Goal: Task Accomplishment & Management: Use online tool/utility

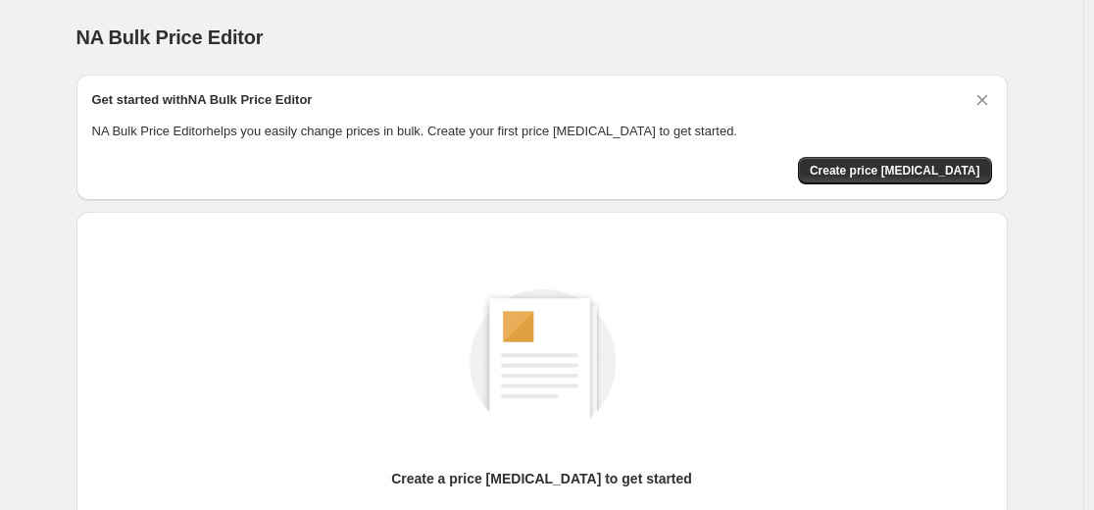
scroll to position [224, 0]
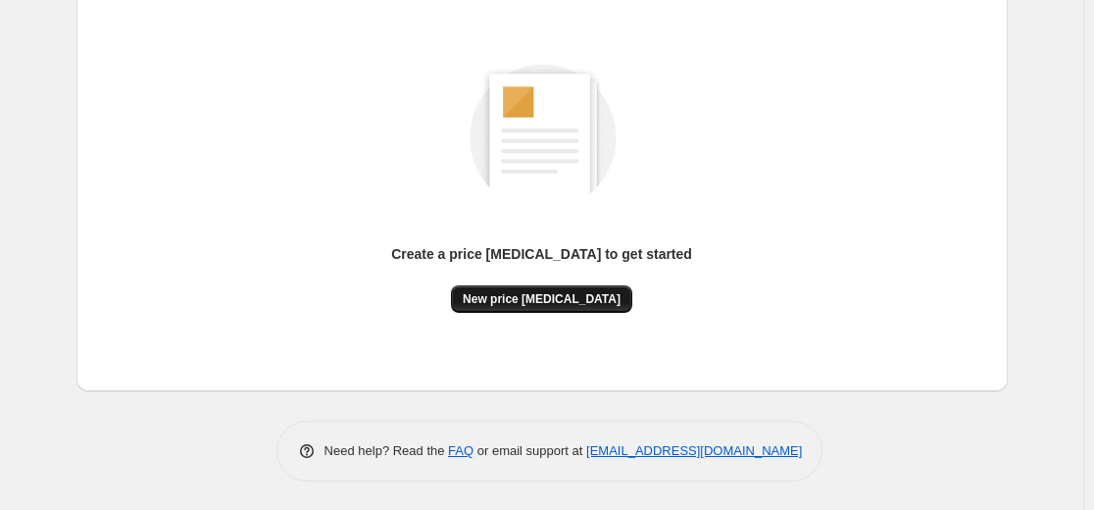
click at [540, 311] on button "New price change job" at bounding box center [541, 298] width 181 height 27
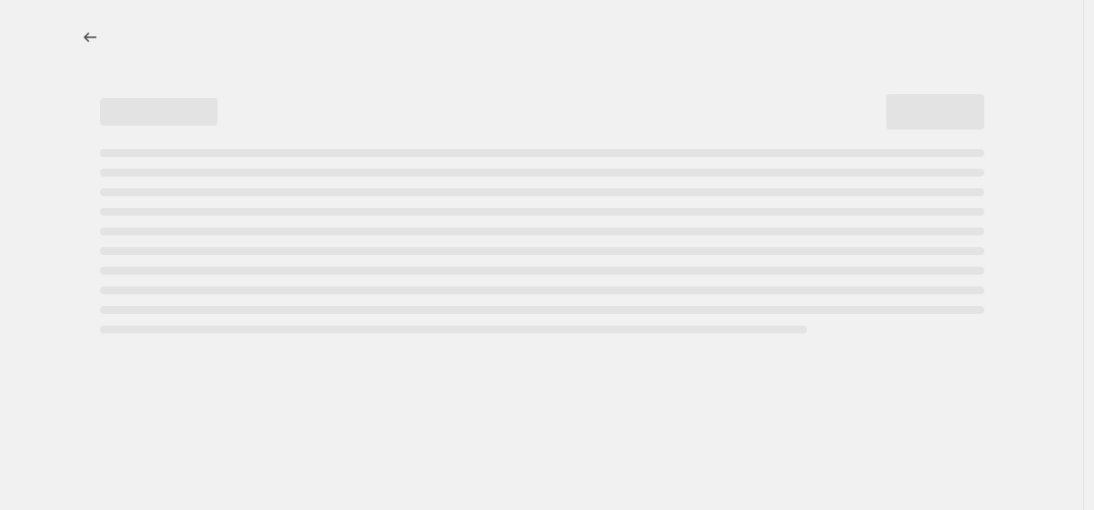
select select "percentage"
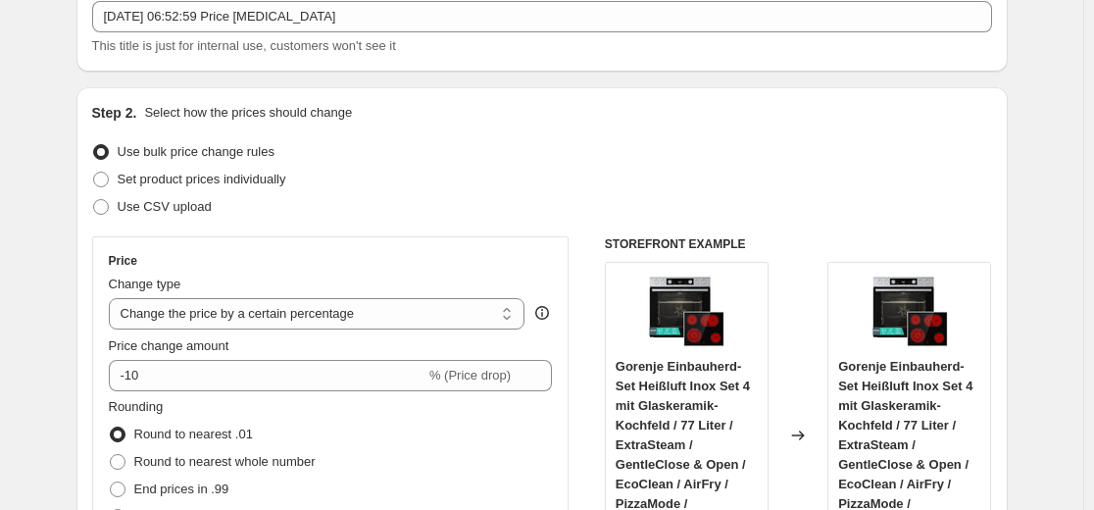
scroll to position [196, 0]
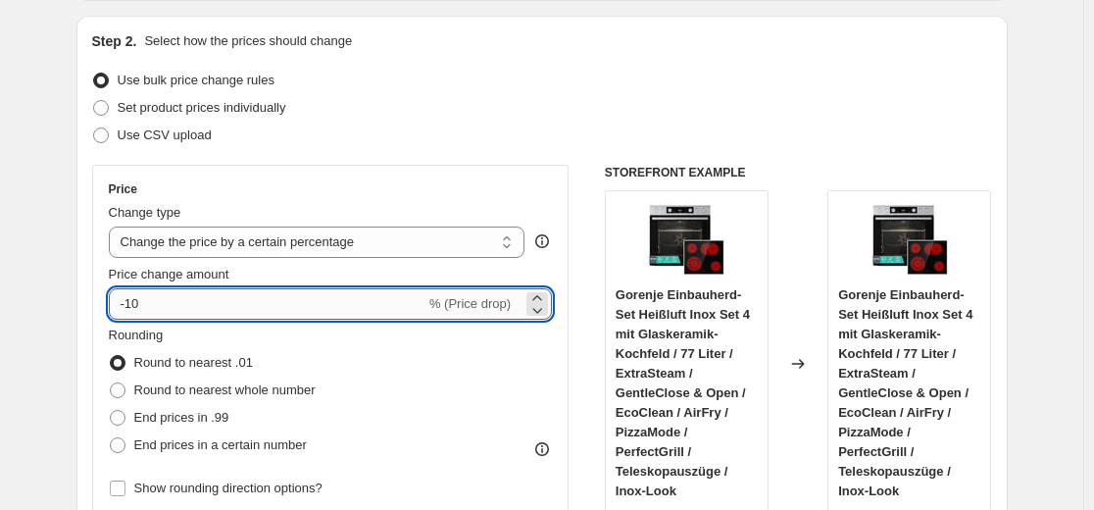
click at [368, 295] on input "-10" at bounding box center [267, 303] width 317 height 31
type input "-1"
type input "-35"
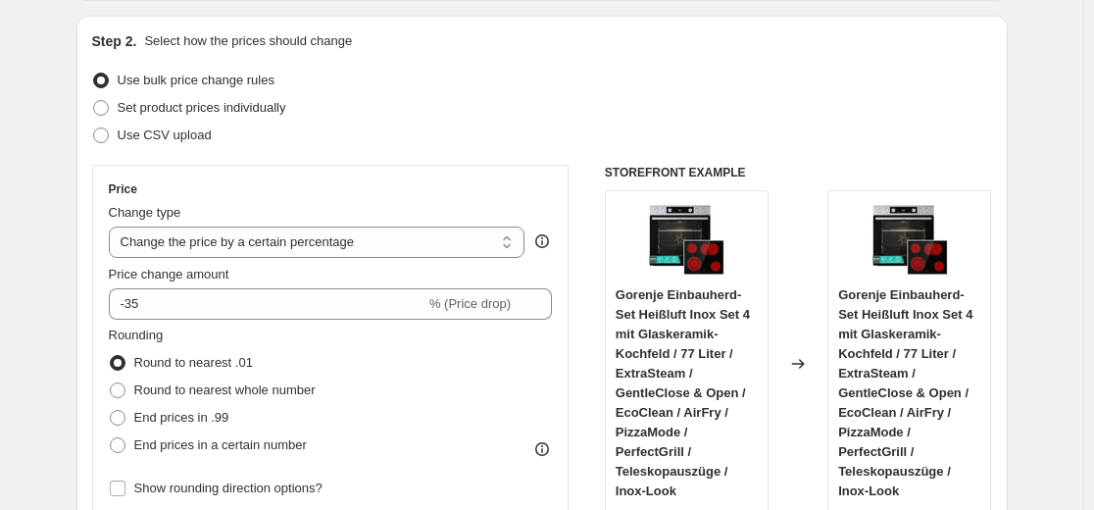
click at [536, 16] on div "Step 2. Select how the prices should change Use bulk price change rules Set pro…" at bounding box center [541, 360] width 931 height 688
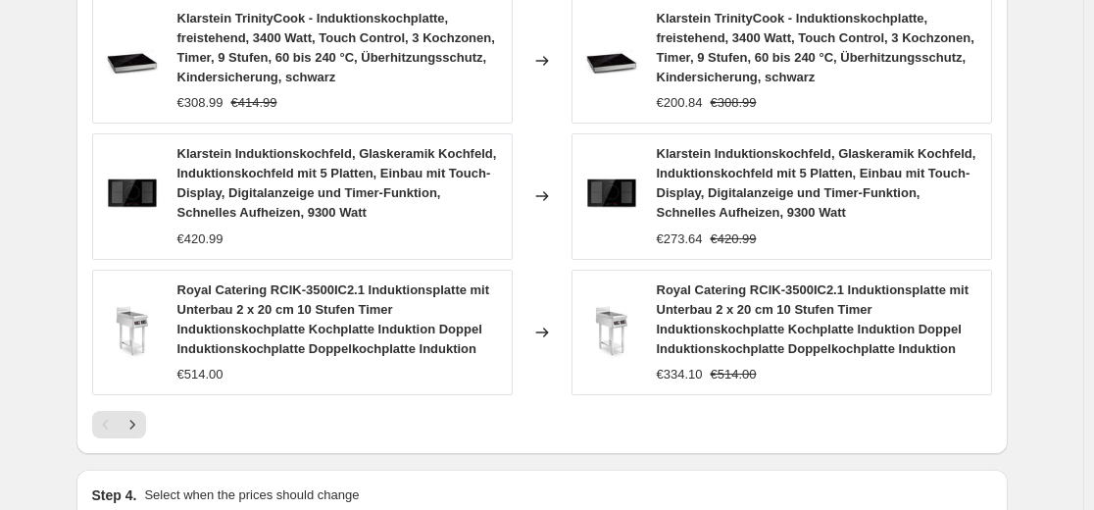
scroll to position [1482, 0]
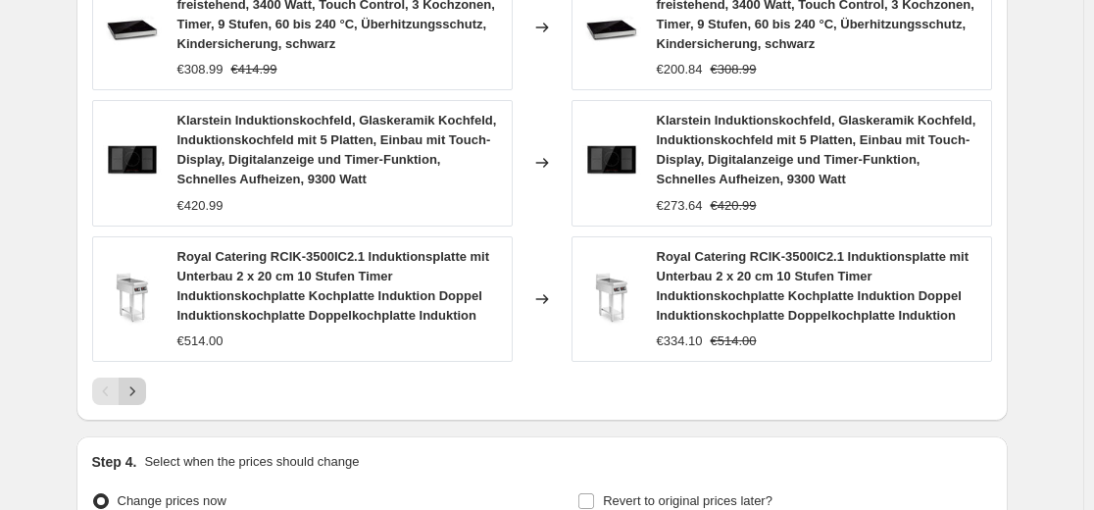
click at [138, 381] on icon "Next" at bounding box center [132, 391] width 20 height 20
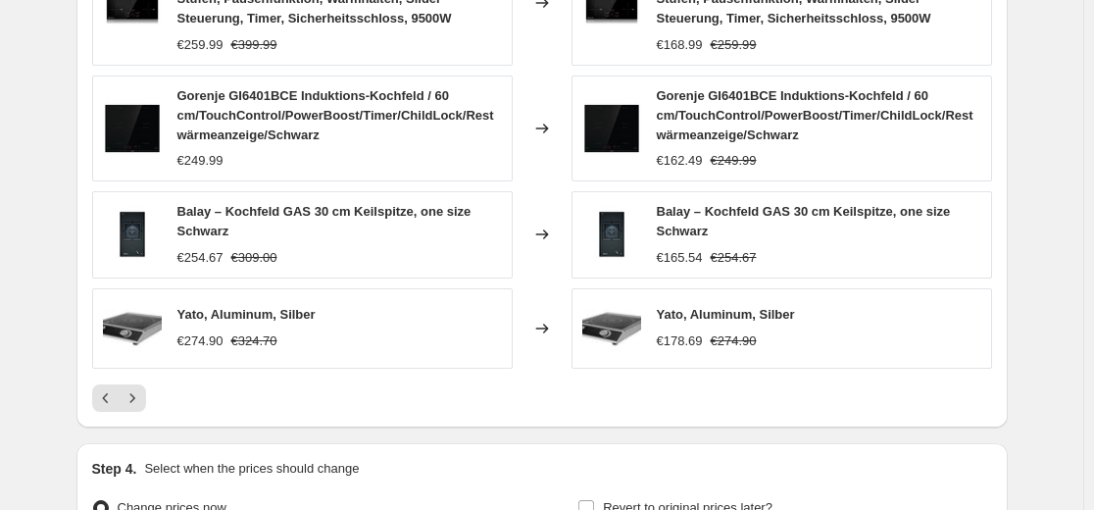
scroll to position [1352, 0]
click at [139, 395] on icon "Next" at bounding box center [132, 397] width 20 height 20
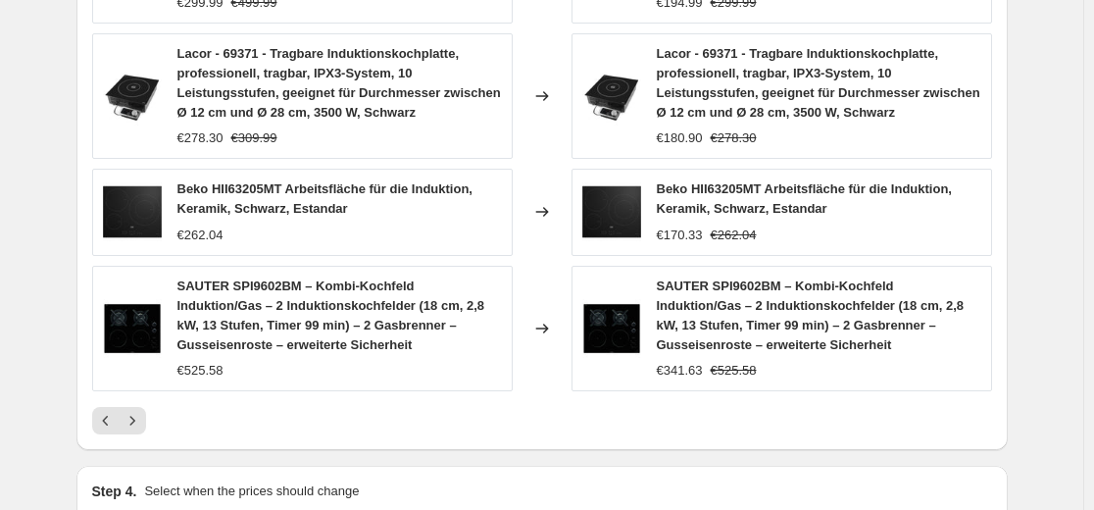
scroll to position [1450, 0]
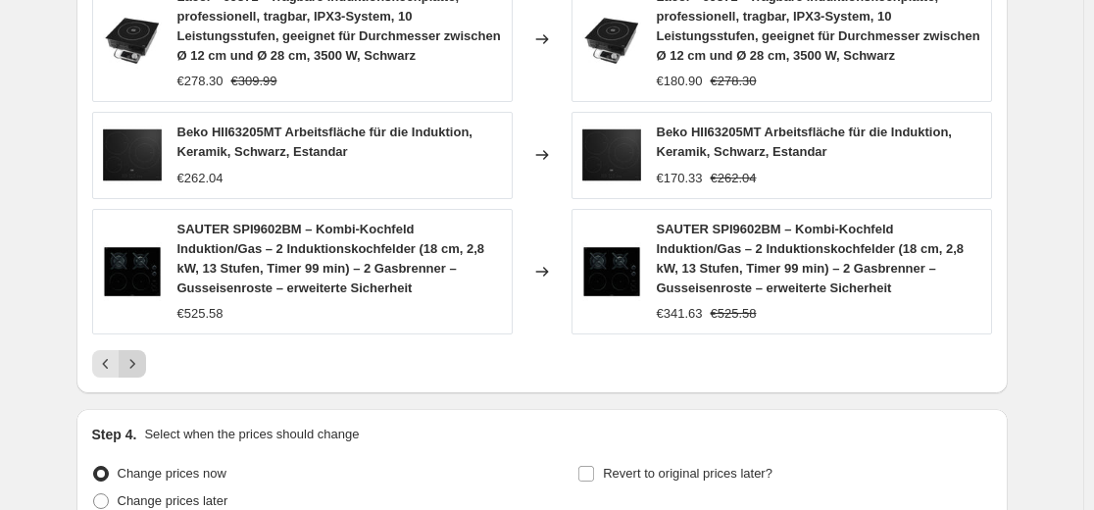
click at [139, 372] on icon "Next" at bounding box center [132, 364] width 20 height 20
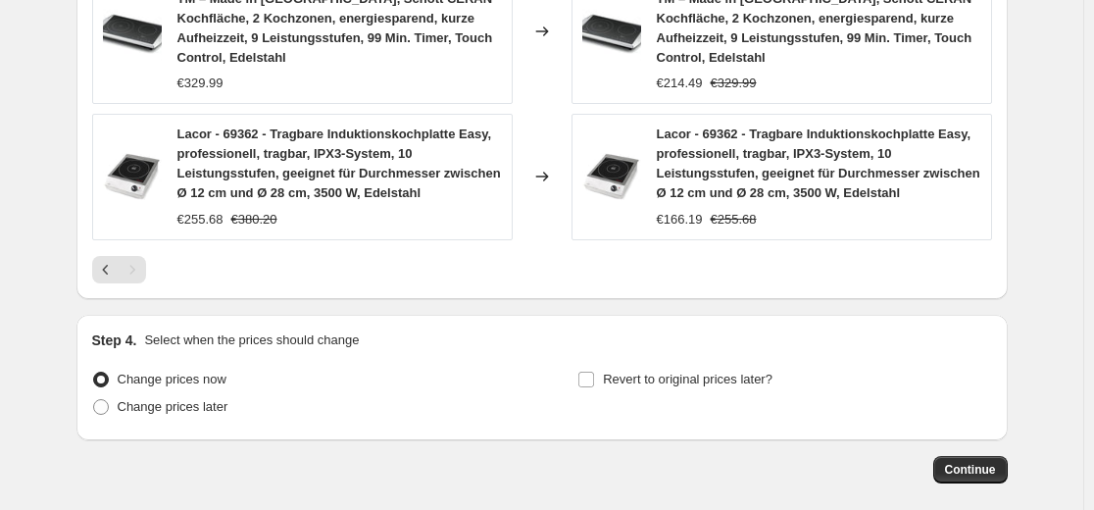
scroll to position [1548, 0]
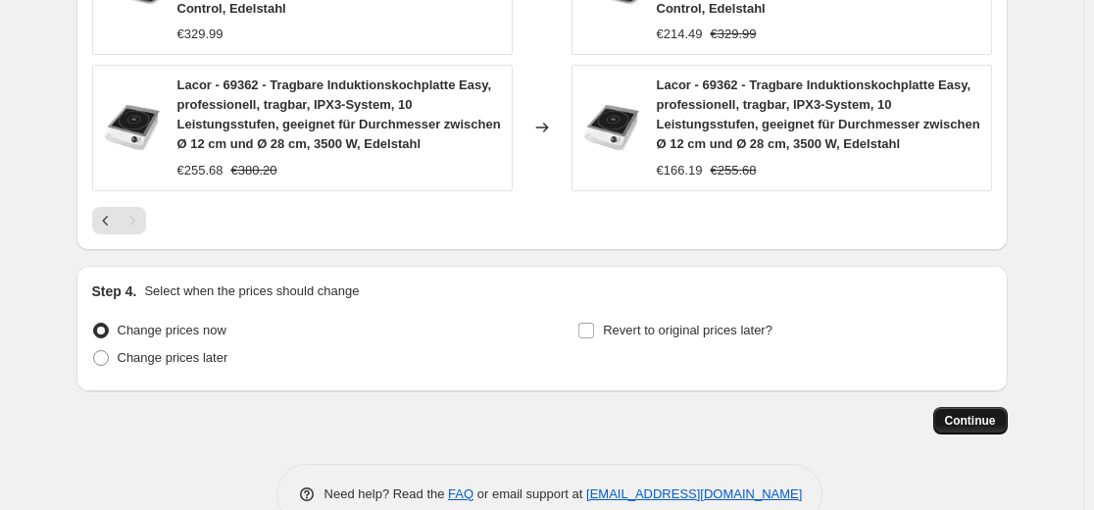
click at [981, 431] on button "Continue" at bounding box center [970, 420] width 74 height 27
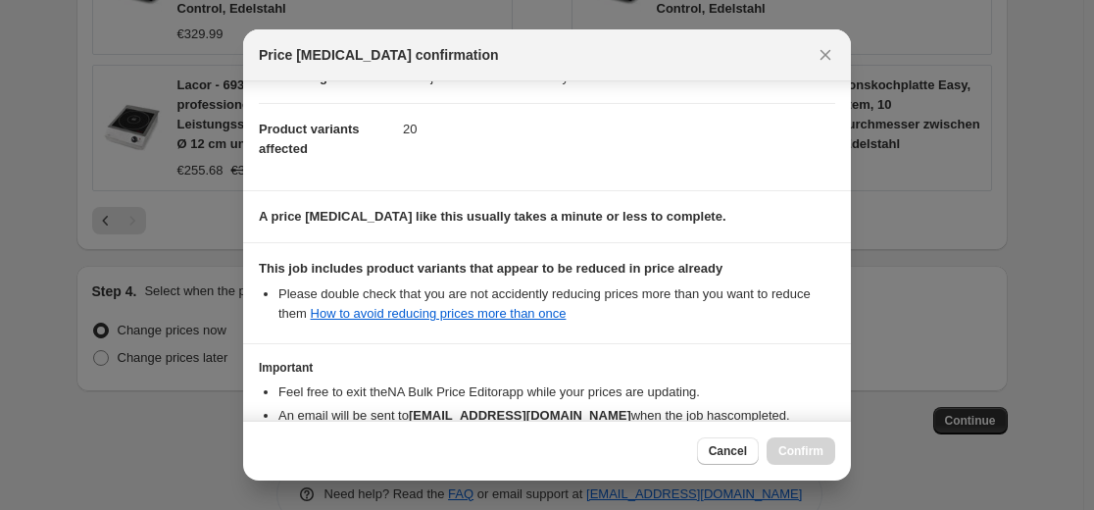
scroll to position [316, 0]
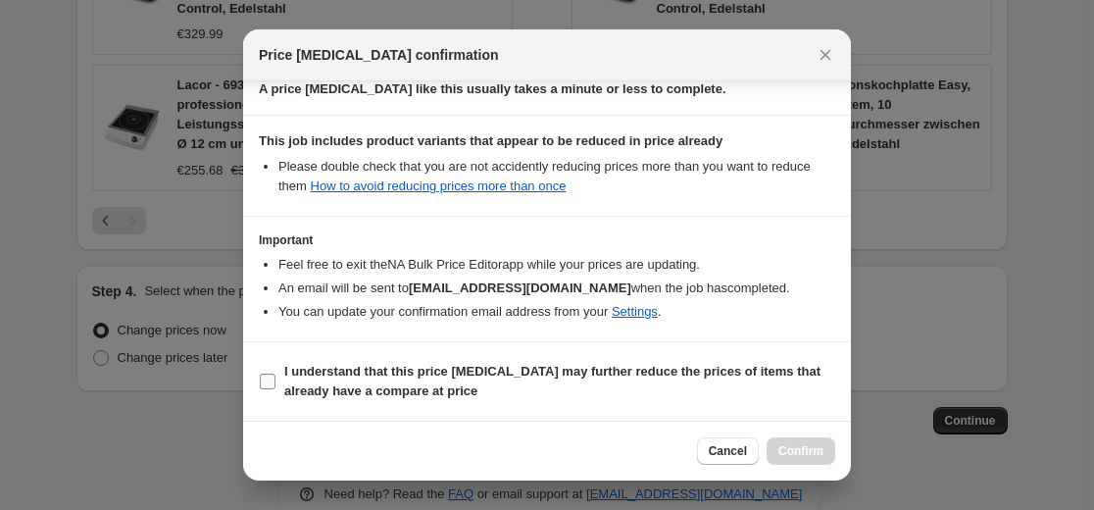
click at [730, 367] on b "I understand that this price change job may further reduce the prices of items …" at bounding box center [552, 381] width 536 height 34
click at [275, 373] on input "I understand that this price change job may further reduce the prices of items …" at bounding box center [268, 381] width 16 height 16
checkbox input "true"
click at [736, 445] on span "Cancel" at bounding box center [728, 451] width 38 height 16
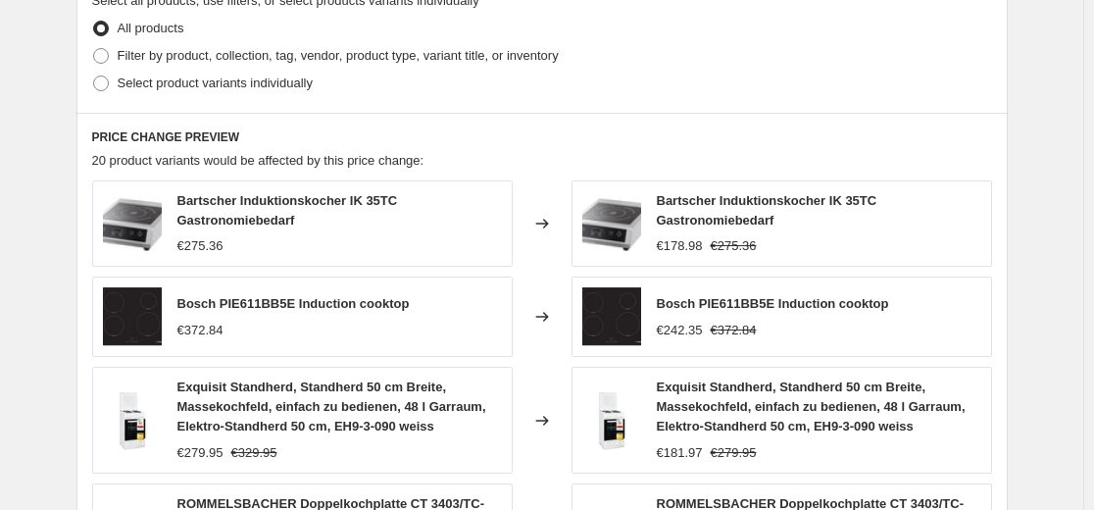
scroll to position [1593, 0]
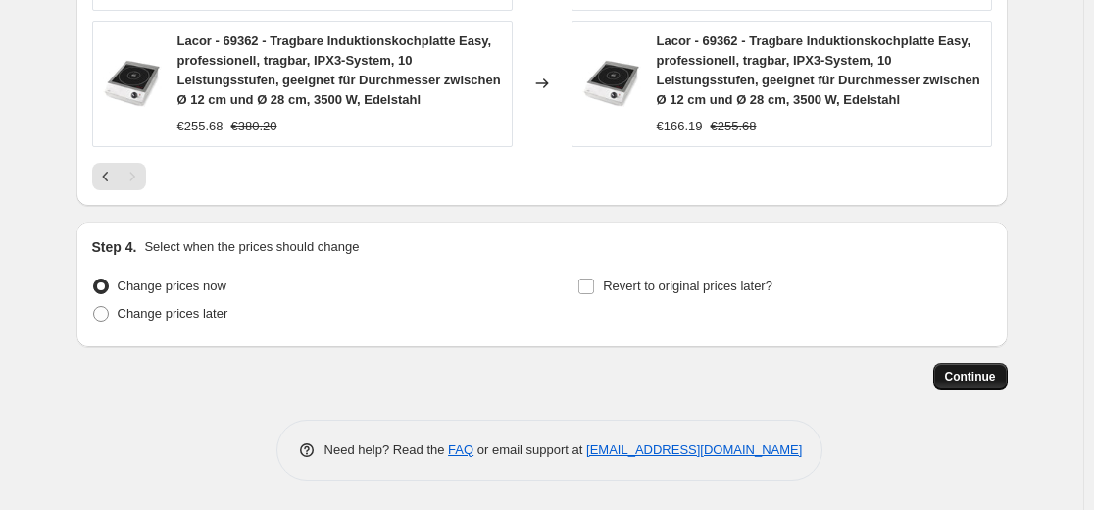
click at [954, 374] on span "Continue" at bounding box center [970, 376] width 51 height 16
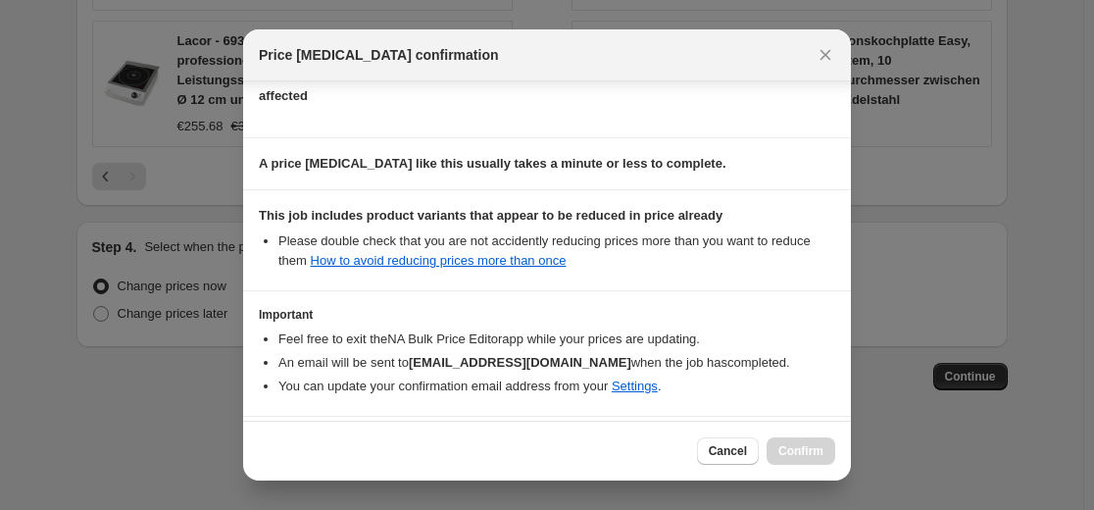
scroll to position [316, 0]
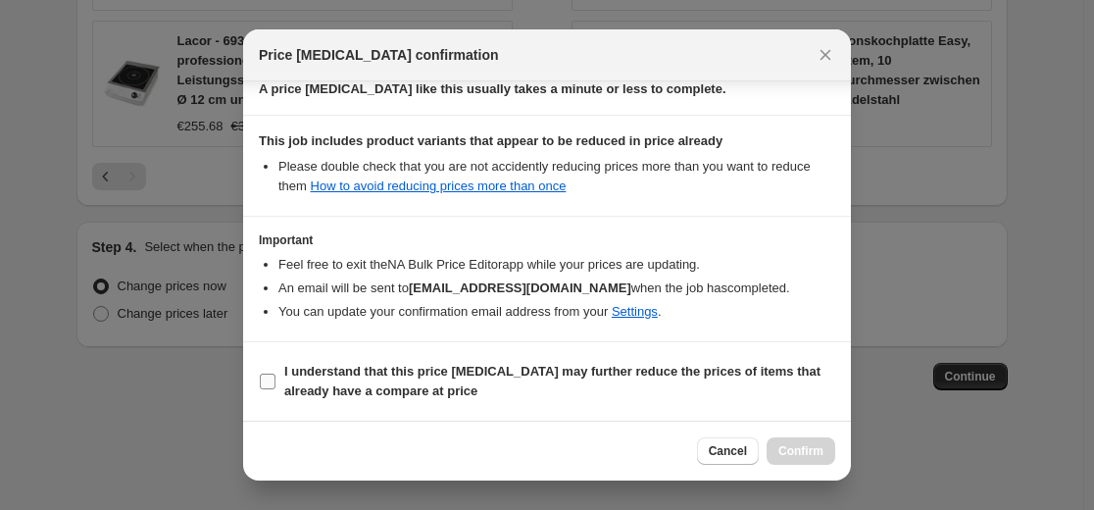
click at [550, 378] on b "I understand that this price change job may further reduce the prices of items …" at bounding box center [552, 381] width 536 height 34
click at [275, 378] on input "I understand that this price change job may further reduce the prices of items …" at bounding box center [268, 381] width 16 height 16
checkbox input "true"
click at [784, 451] on span "Confirm" at bounding box center [800, 451] width 45 height 16
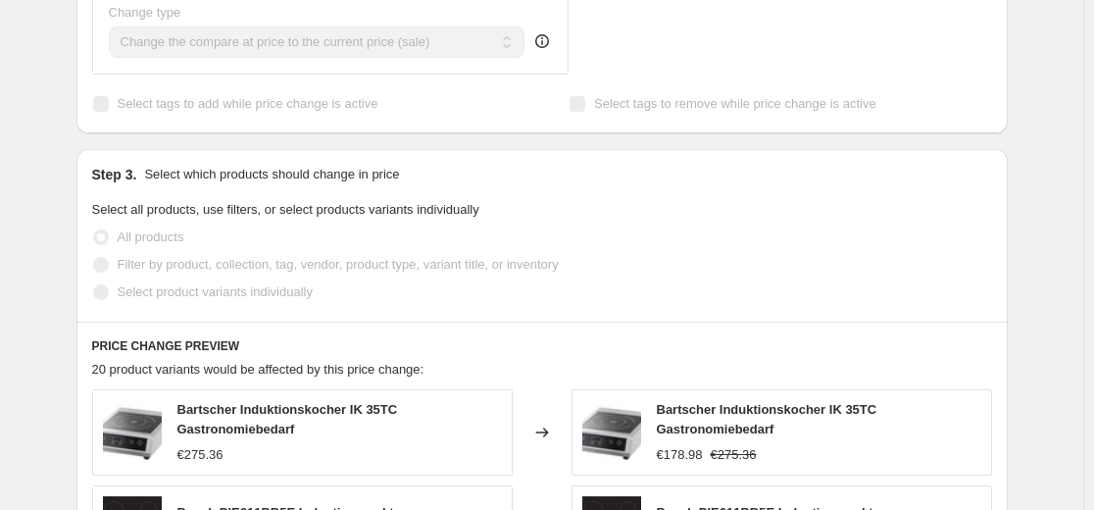
scroll to position [1691, 0]
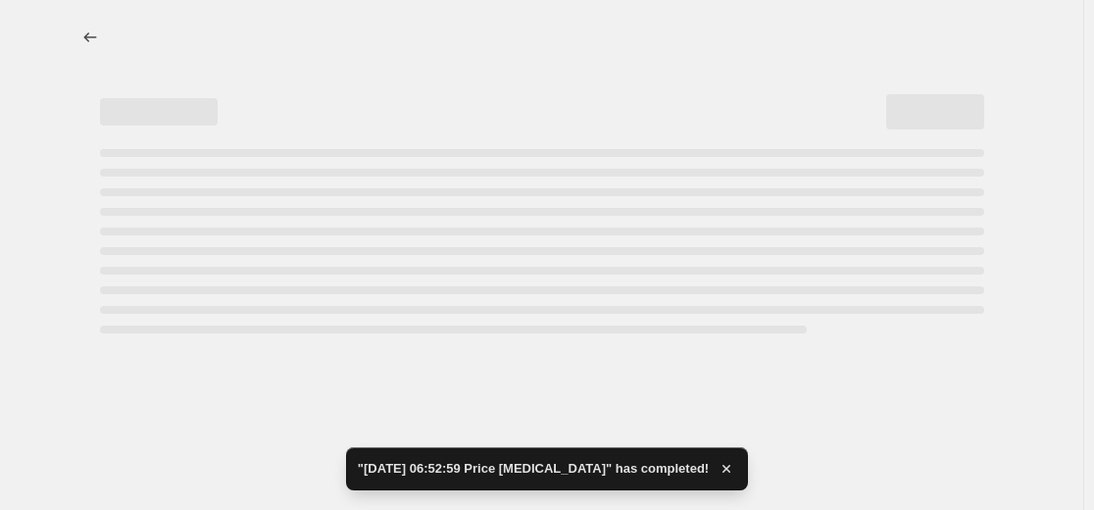
select select "percentage"
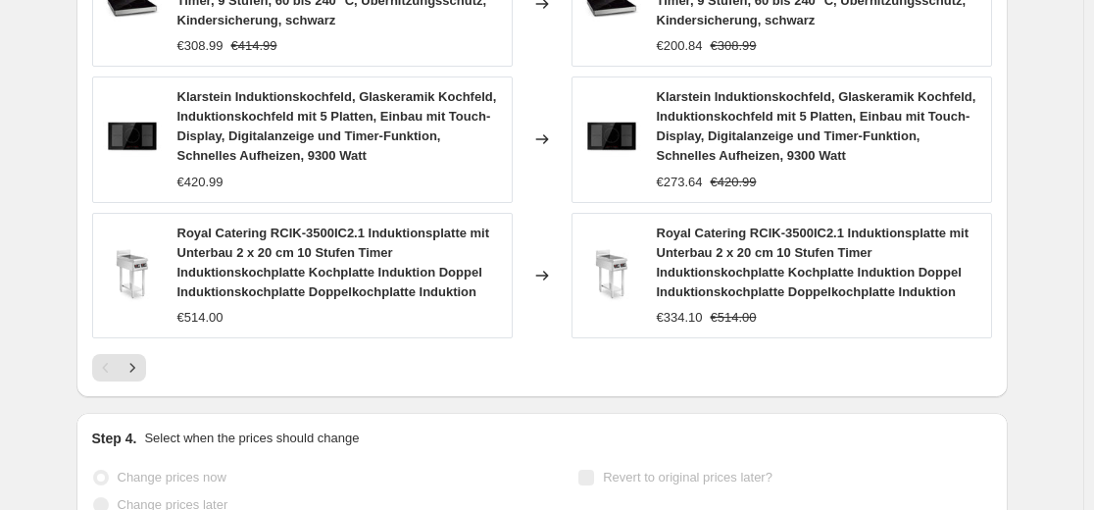
scroll to position [0, 0]
